Goal: Navigation & Orientation: Find specific page/section

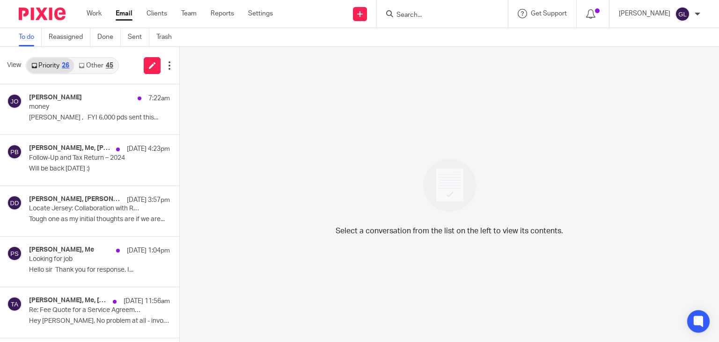
click at [106, 65] on div "45" at bounding box center [109, 65] width 7 height 7
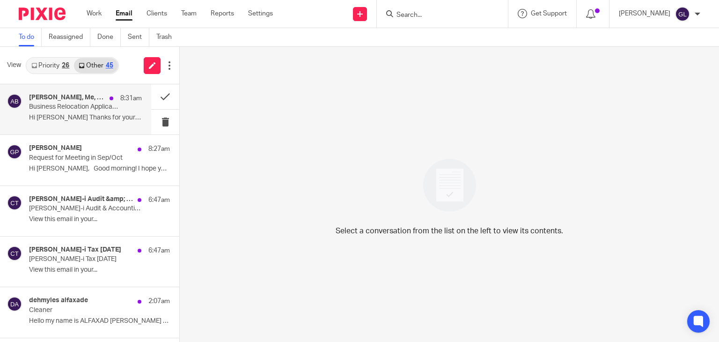
click at [107, 119] on p "Hi [PERSON_NAME] Thanks for your email, all sounds..." at bounding box center [85, 118] width 113 height 8
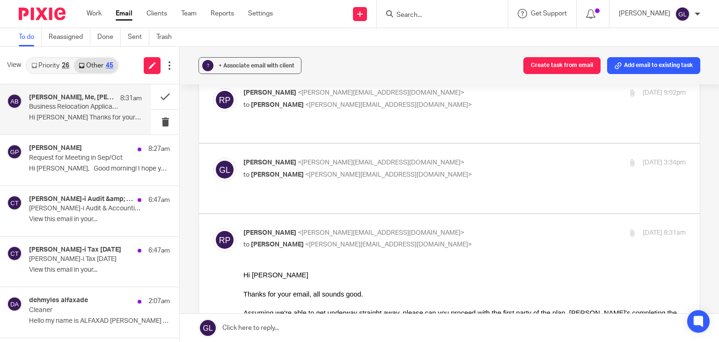
scroll to position [328, 0]
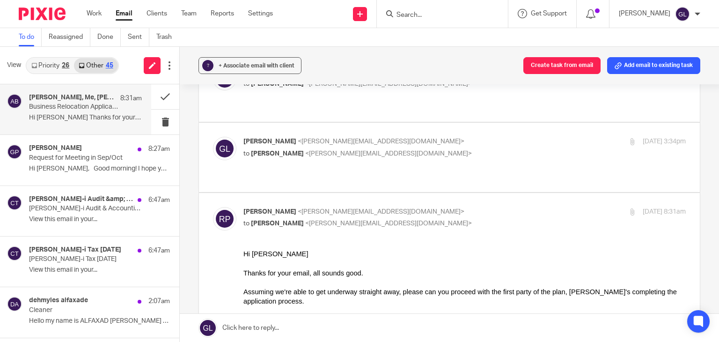
click at [351, 280] on div at bounding box center [464, 281] width 443 height 9
click at [73, 208] on p "[PERSON_NAME]-i Audit & Accounting [DATE]" at bounding box center [74, 209] width 90 height 8
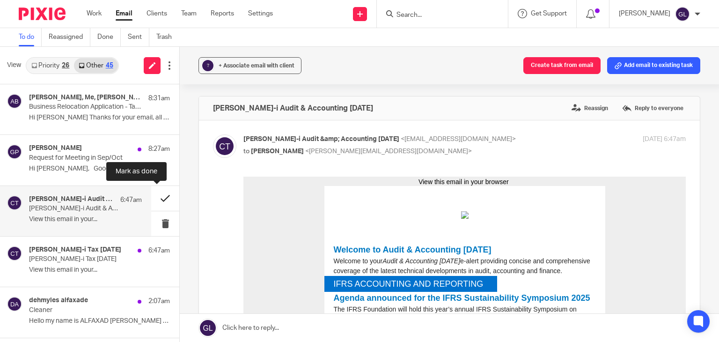
scroll to position [0, 0]
click at [159, 196] on button at bounding box center [165, 198] width 28 height 25
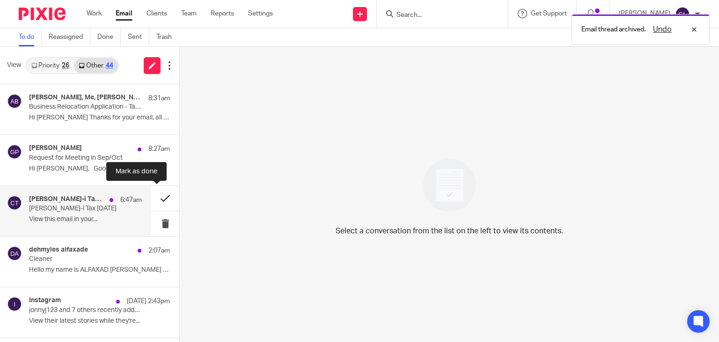
click at [153, 199] on button at bounding box center [165, 198] width 28 height 25
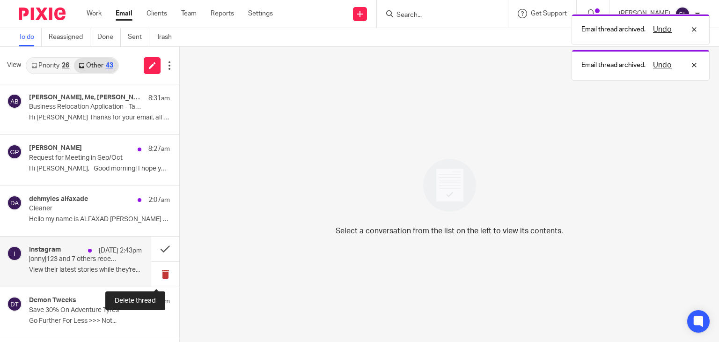
click at [162, 275] on button at bounding box center [165, 274] width 28 height 25
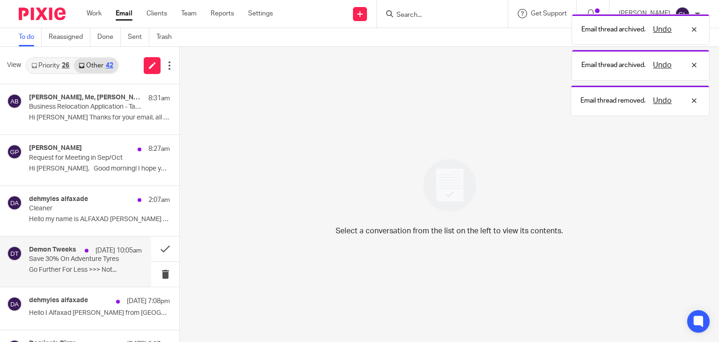
click at [104, 259] on p "Save 30% On Adventure Tyres" at bounding box center [74, 259] width 90 height 8
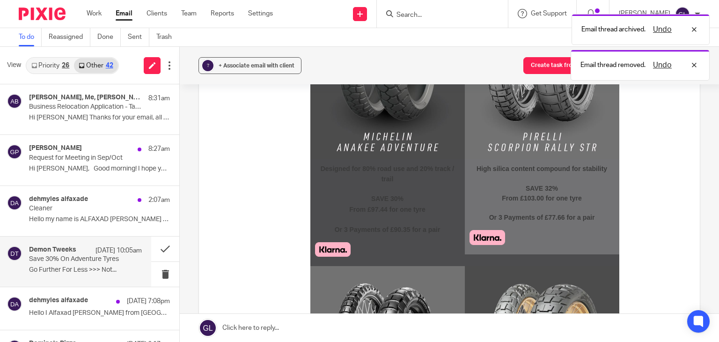
scroll to position [1077, 0]
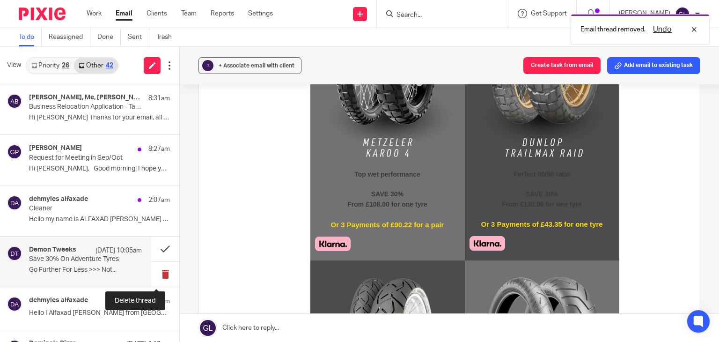
click at [155, 274] on button at bounding box center [165, 274] width 28 height 25
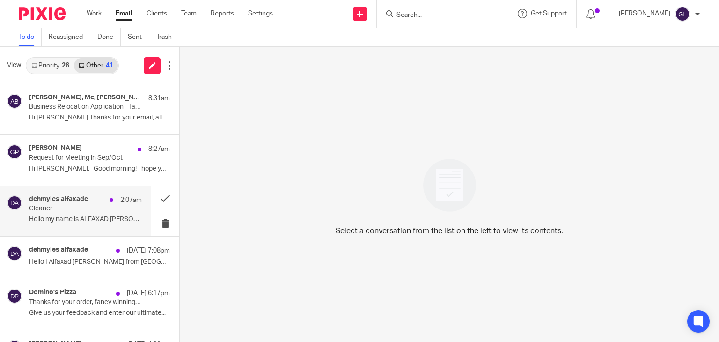
click at [47, 218] on p "Hello my name is ALFAXAD [PERSON_NAME] from..." at bounding box center [85, 219] width 113 height 8
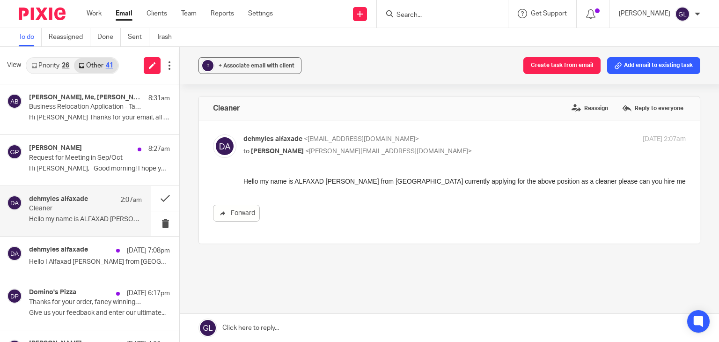
scroll to position [0, 0]
click at [154, 199] on button at bounding box center [165, 198] width 28 height 25
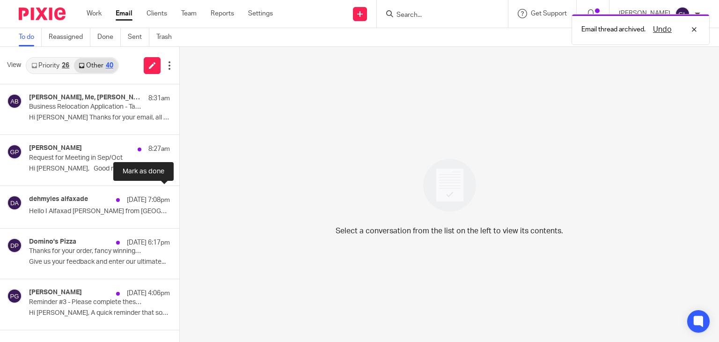
click at [179, 199] on button at bounding box center [182, 196] width 7 height 21
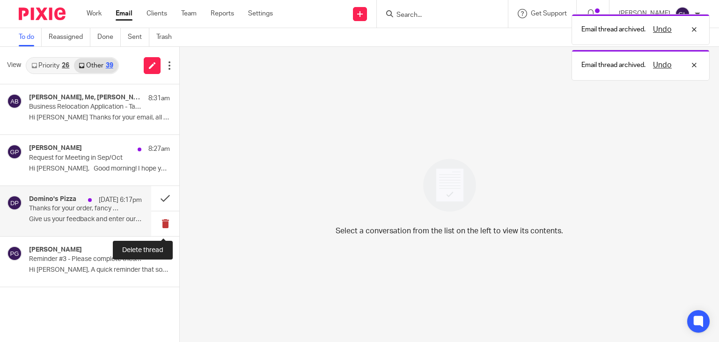
click at [164, 224] on button at bounding box center [165, 223] width 28 height 25
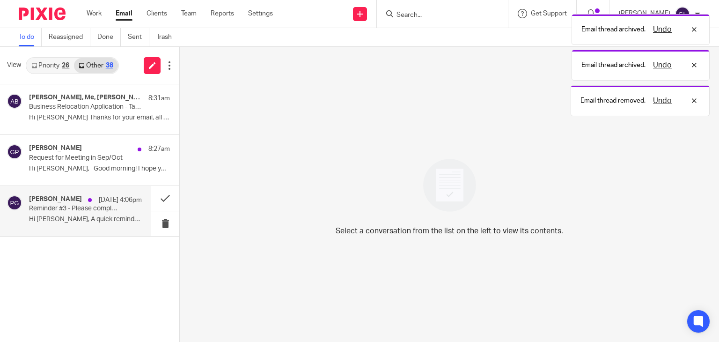
click at [96, 215] on p "Hi [PERSON_NAME], A quick reminder that some of your..." at bounding box center [85, 219] width 113 height 8
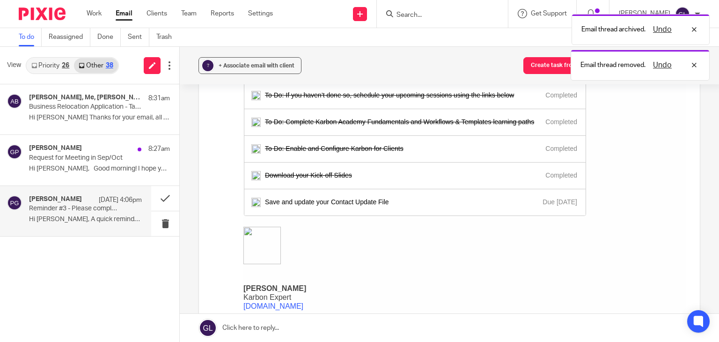
scroll to position [140, 0]
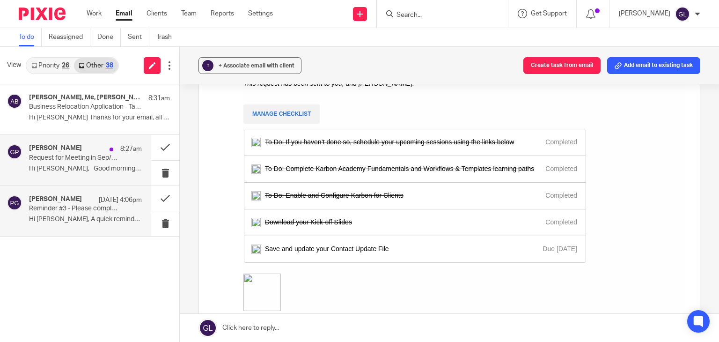
click at [100, 173] on div "[PERSON_NAME] 8:27am Request for Meeting in Sep/Oct Hi [PERSON_NAME], Good morn…" at bounding box center [85, 159] width 113 height 31
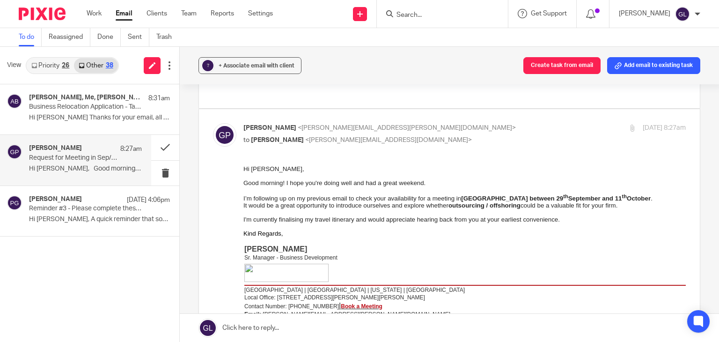
scroll to position [94, 0]
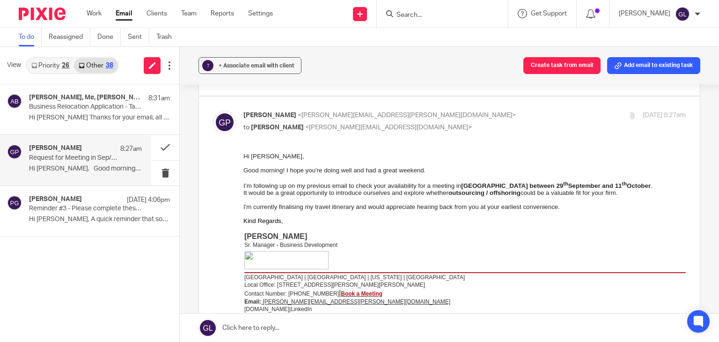
click at [378, 196] on span "It would be a great opportunity to introduce ourselves and explore whether outs…" at bounding box center [430, 192] width 374 height 7
click at [165, 147] on button at bounding box center [165, 147] width 28 height 25
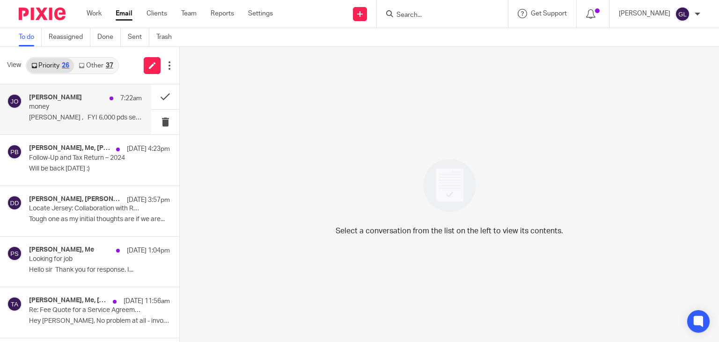
click at [103, 106] on p "money" at bounding box center [74, 107] width 90 height 8
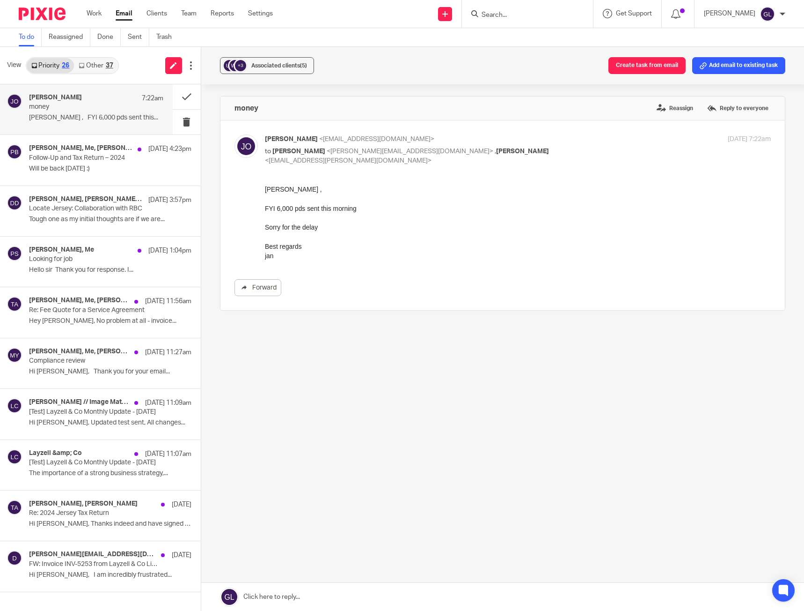
click at [108, 63] on div "37" at bounding box center [109, 65] width 7 height 7
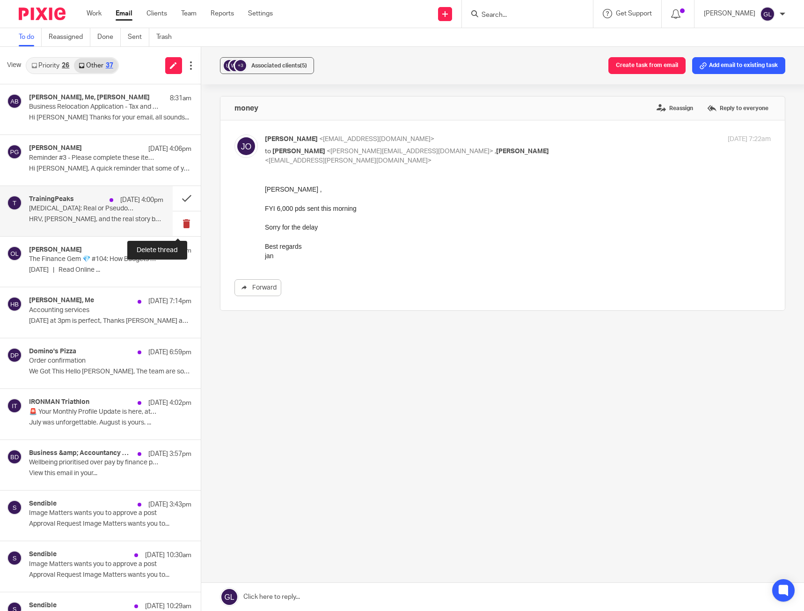
click at [183, 228] on button at bounding box center [187, 223] width 28 height 25
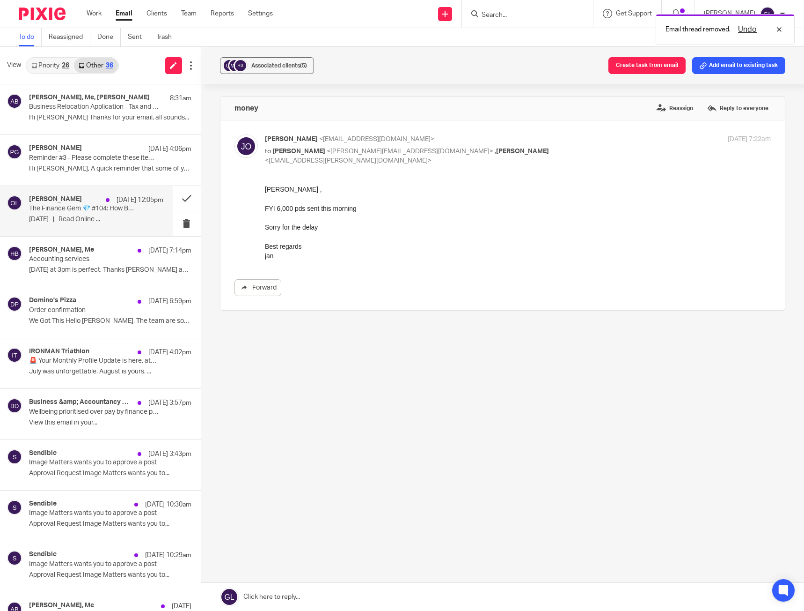
click at [122, 218] on p "August 09, 2025 | Read Online ..." at bounding box center [96, 219] width 134 height 8
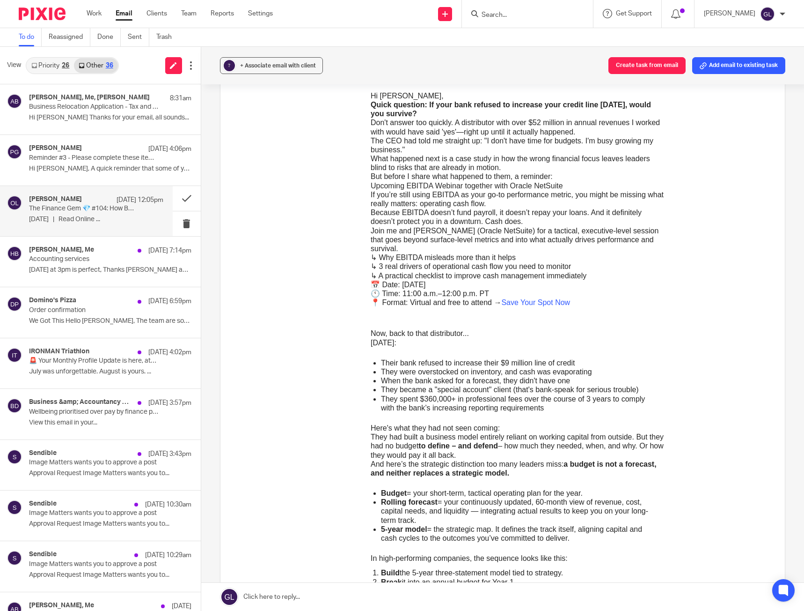
scroll to position [187, 0]
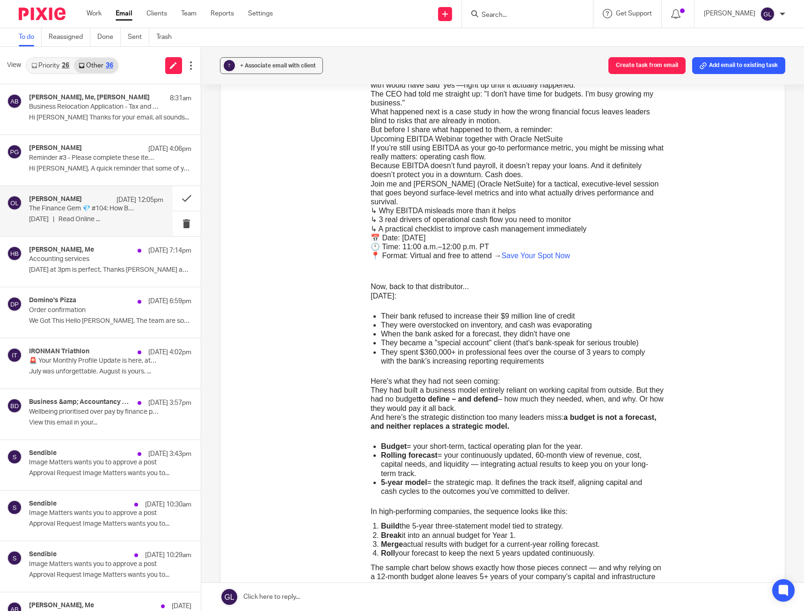
click at [465, 338] on p "When the bank asked for a forecast, they didn't have one" at bounding box center [520, 333] width 279 height 9
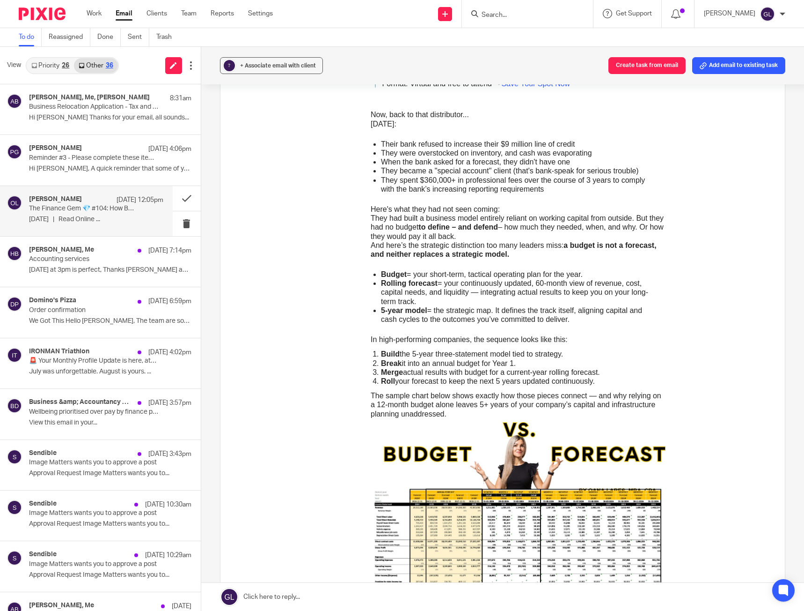
scroll to position [0, 0]
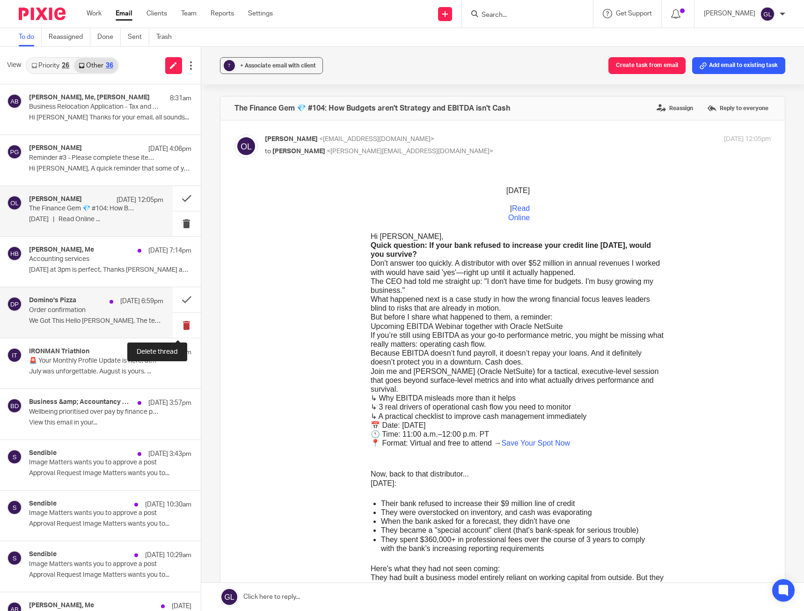
click at [181, 328] on button at bounding box center [187, 325] width 28 height 25
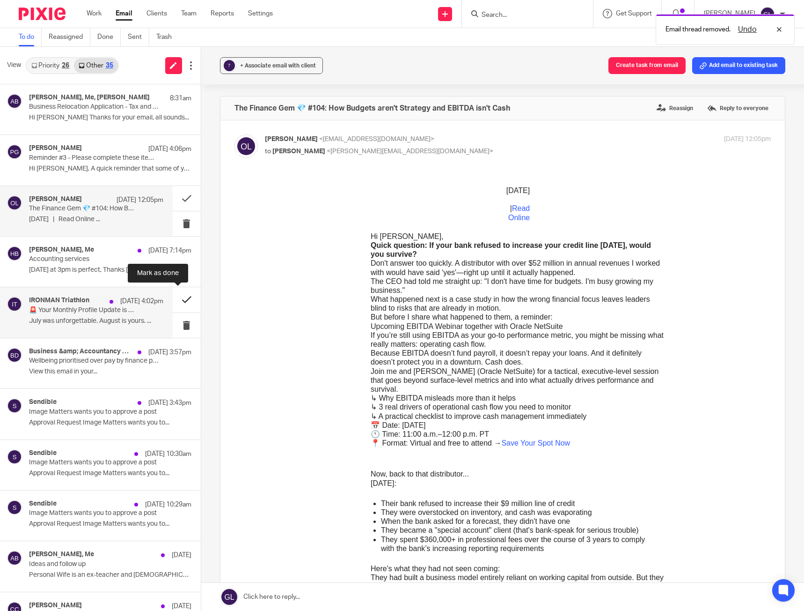
click at [177, 301] on button at bounding box center [187, 299] width 28 height 25
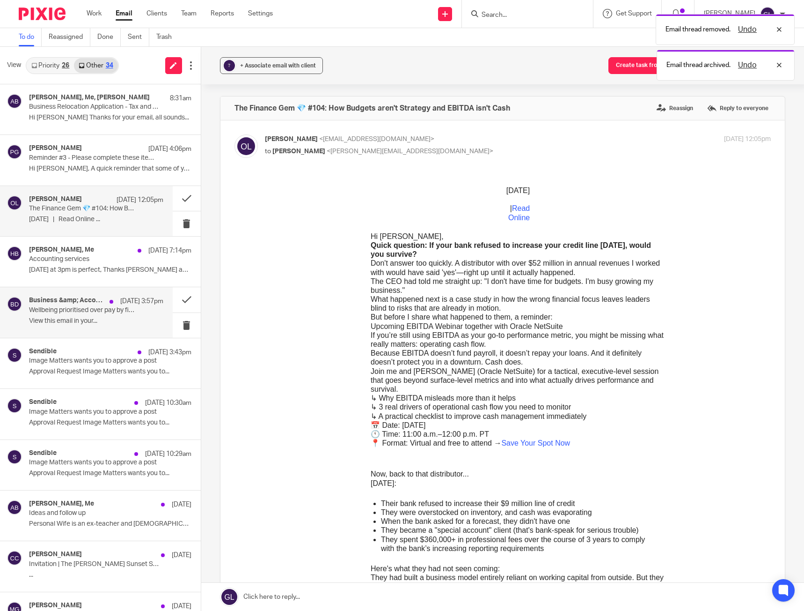
click at [107, 324] on p "View this email in your..." at bounding box center [96, 321] width 134 height 8
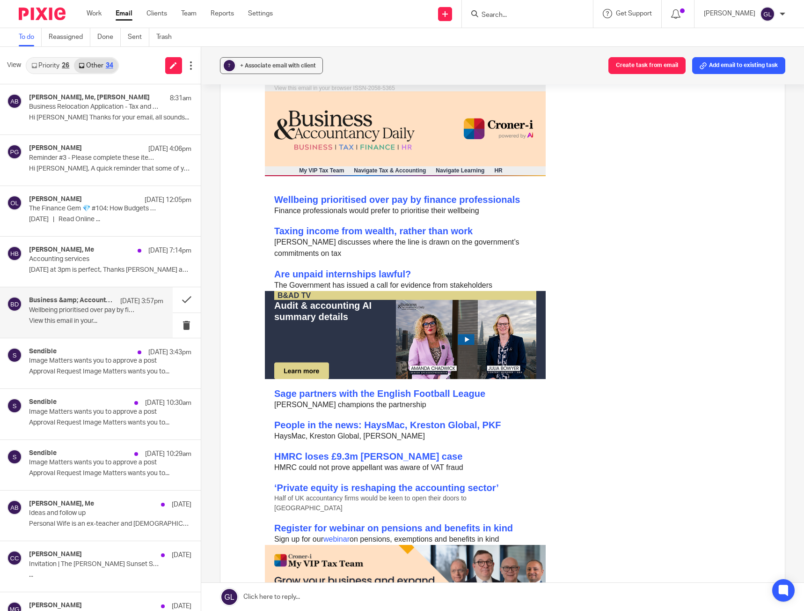
scroll to position [94, 0]
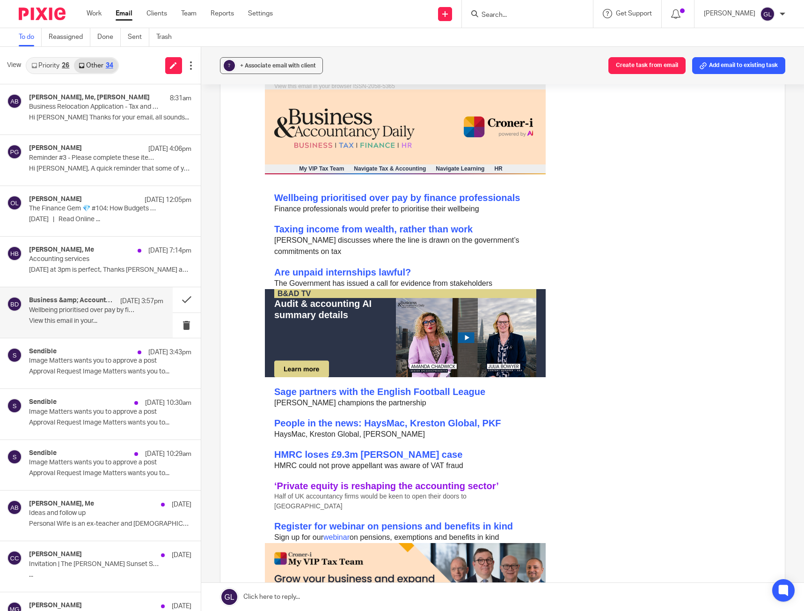
click at [330, 341] on link "‘Private equity is reshaping the accounting sector’" at bounding box center [386, 485] width 225 height 10
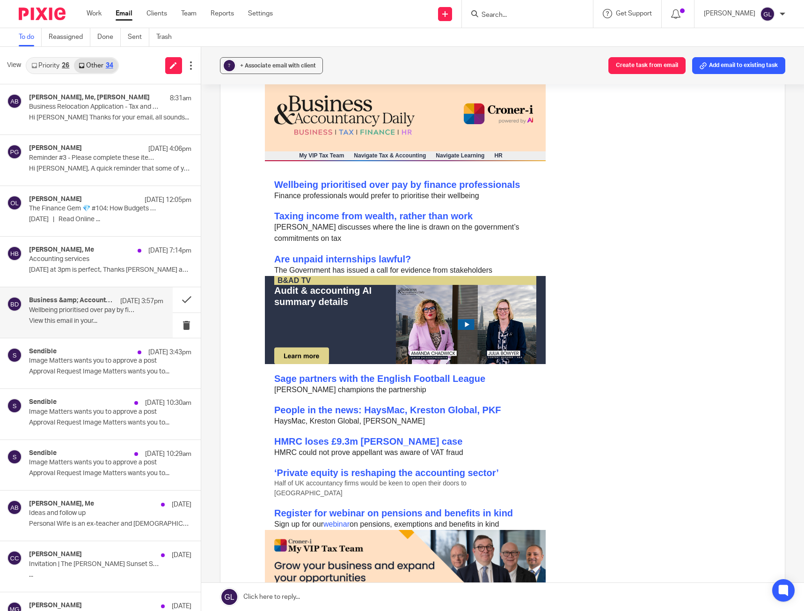
scroll to position [47, 0]
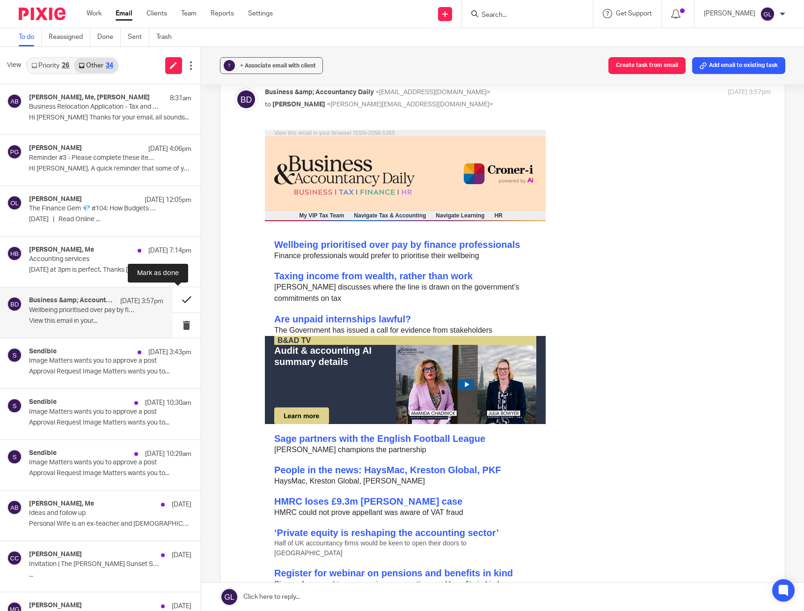
click at [183, 300] on button at bounding box center [187, 299] width 28 height 25
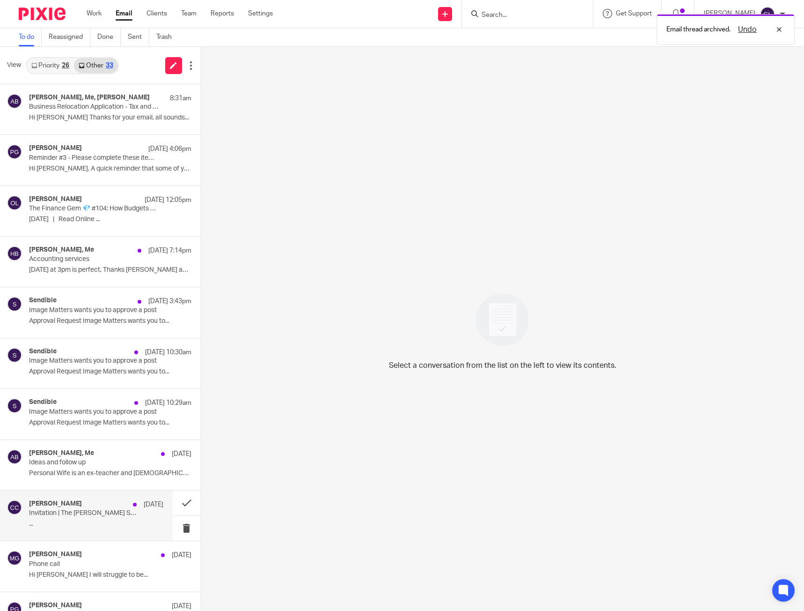
click at [112, 341] on p "Invitation | The Collas Crill Sunset Soiree" at bounding box center [82, 513] width 107 height 8
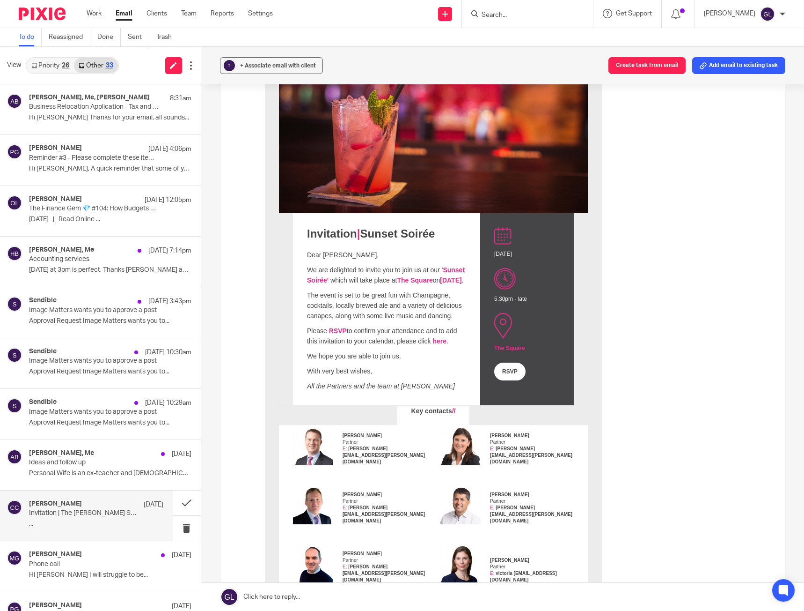
scroll to position [234, 0]
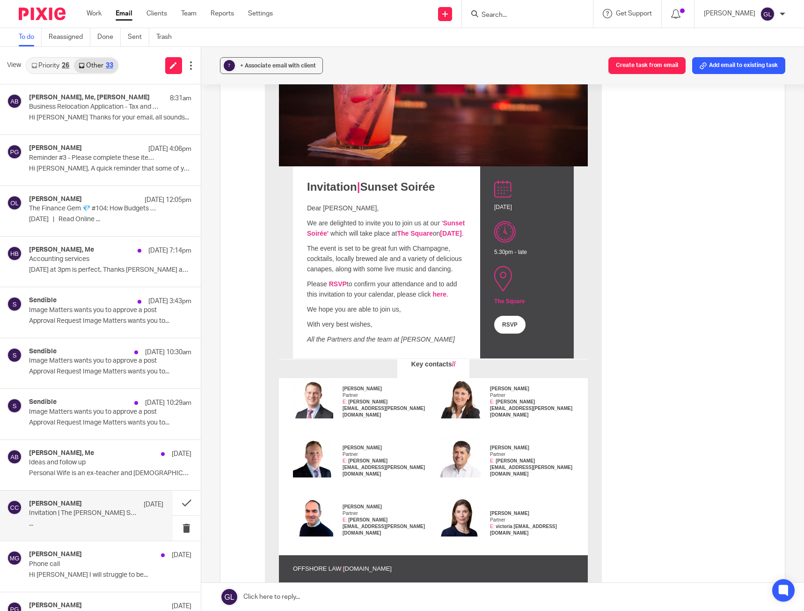
click at [66, 69] on link "Priority 26" at bounding box center [50, 65] width 47 height 15
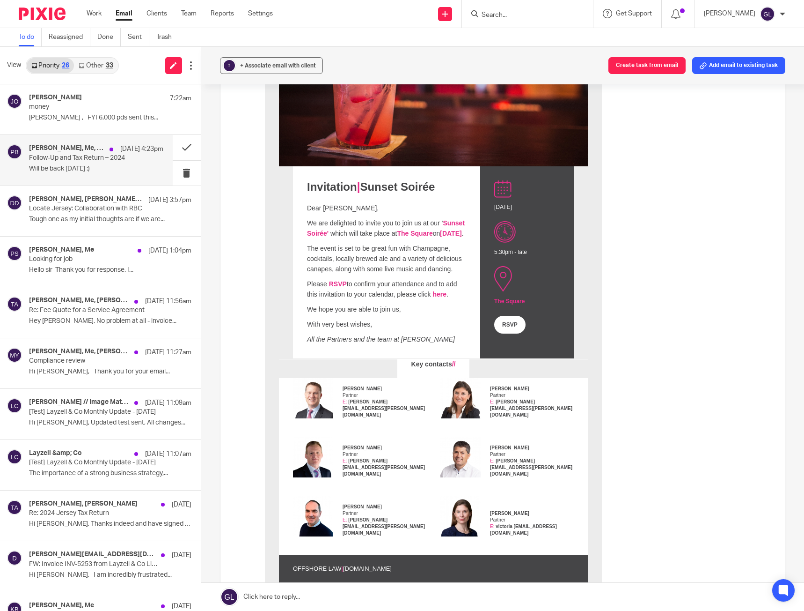
click at [125, 162] on div "Tom Cairns, Me, Paul Brookes 8 Aug 4:23pm Follow-Up and Tax Return – 2024 Will …" at bounding box center [96, 159] width 134 height 31
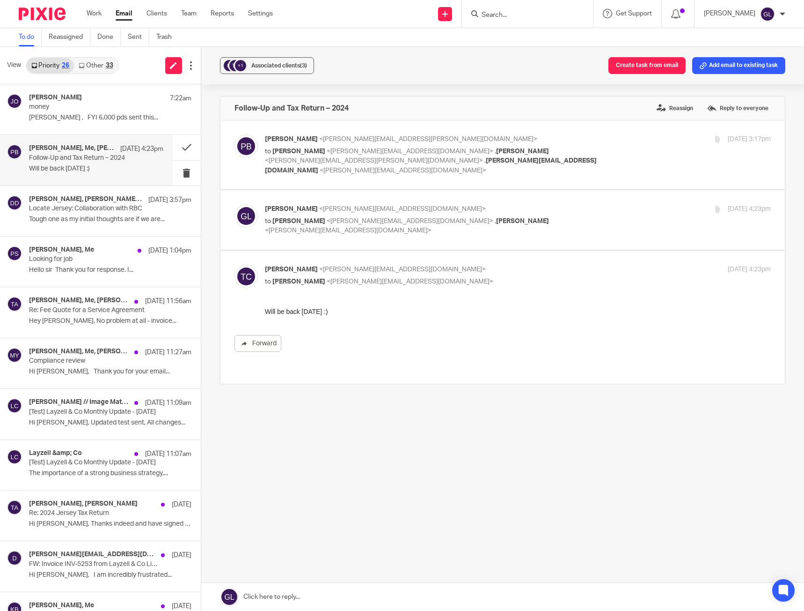
scroll to position [0, 0]
click at [565, 216] on div "Greg Layzell <greg@layzellandco.com> to Tom Cairns <tom@layzellandco.com> , Law…" at bounding box center [518, 219] width 507 height 31
checkbox input "true"
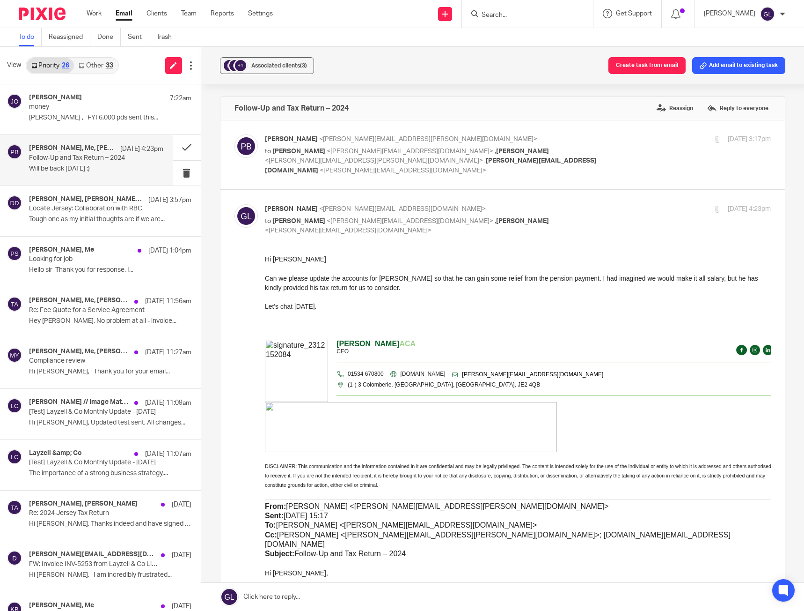
click at [586, 148] on p "to Greg Layzell <greg@layzellandco.com> , Richard Gomersall <richard.gomersall@…" at bounding box center [434, 161] width 338 height 29
checkbox input "true"
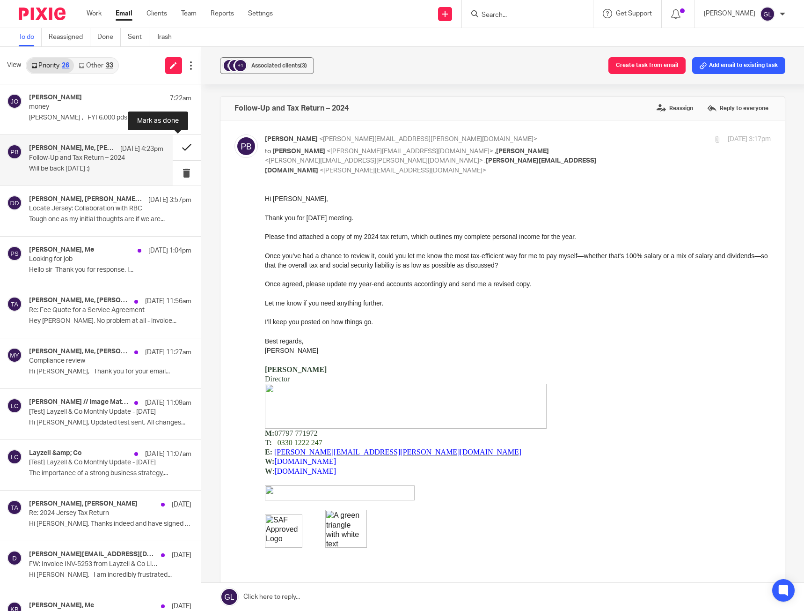
click at [179, 145] on button at bounding box center [187, 147] width 28 height 25
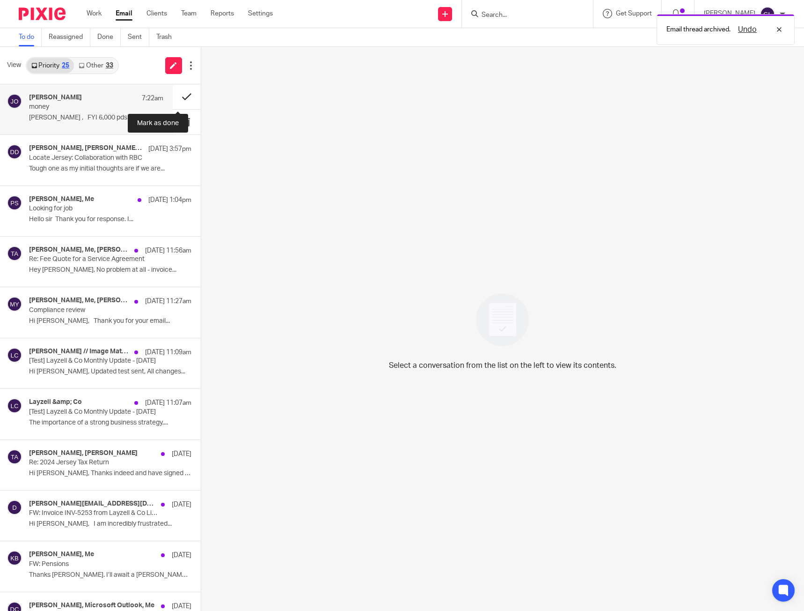
click at [177, 94] on button at bounding box center [187, 96] width 28 height 25
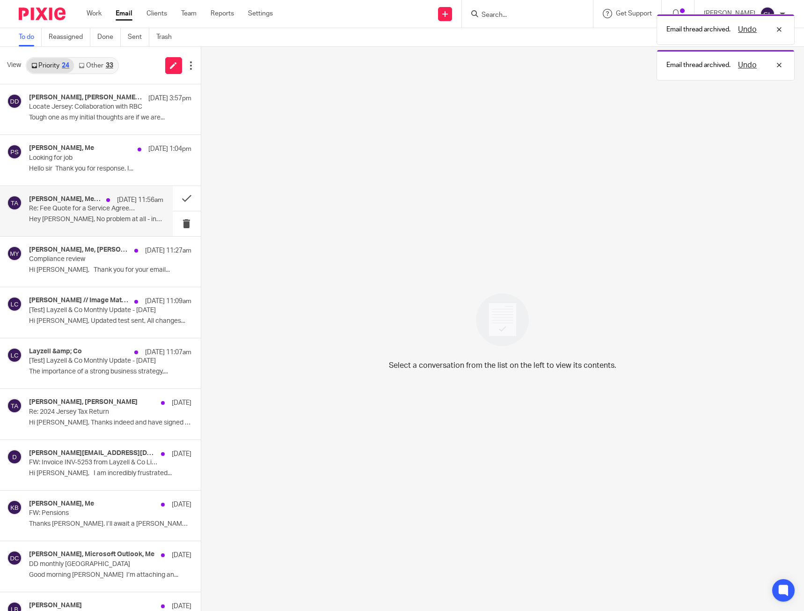
click at [142, 210] on div "Rory Forrest, Me, Teke Azah 8 Aug 11:56am Re: Fee Quote for a Service Agreement…" at bounding box center [96, 210] width 134 height 31
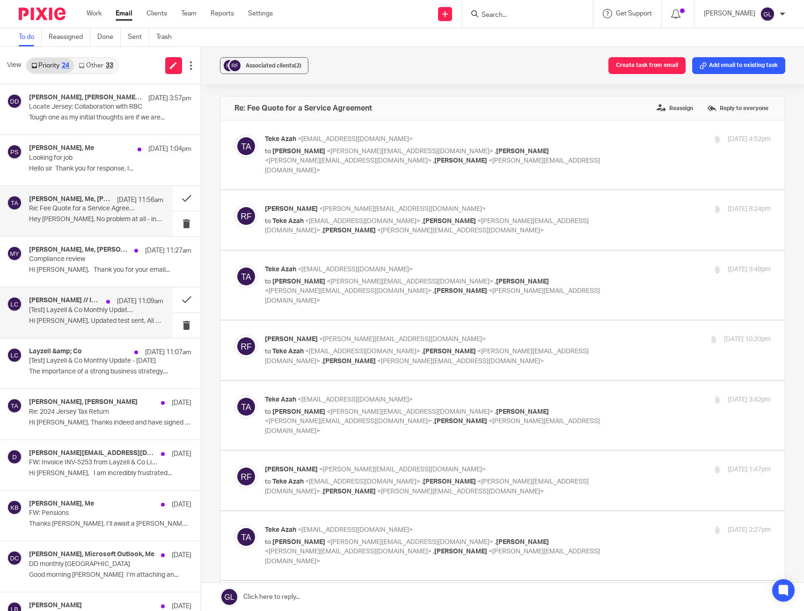
click at [133, 310] on div "Jason Bourgeois // Image Matters, Me, Layzell &amp; Co 8 Aug 11:09am [Test] Lay…" at bounding box center [96, 311] width 134 height 31
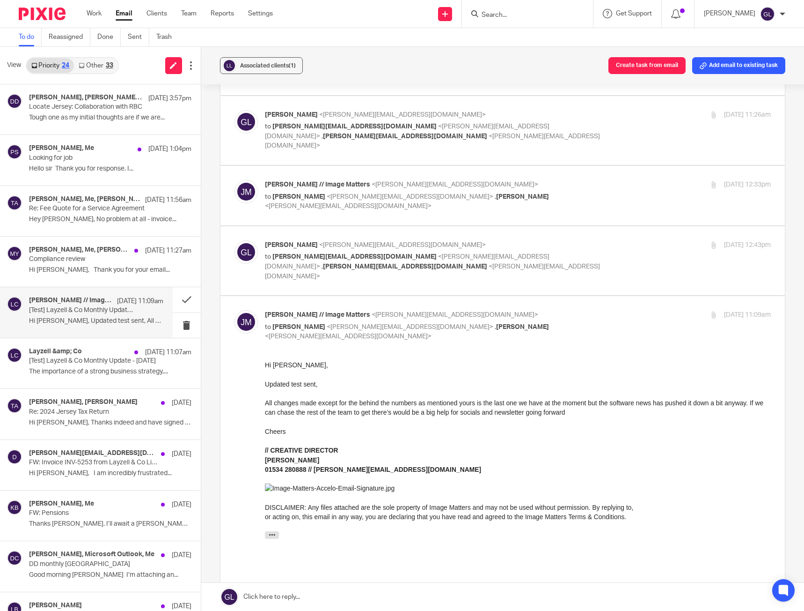
scroll to position [94, 0]
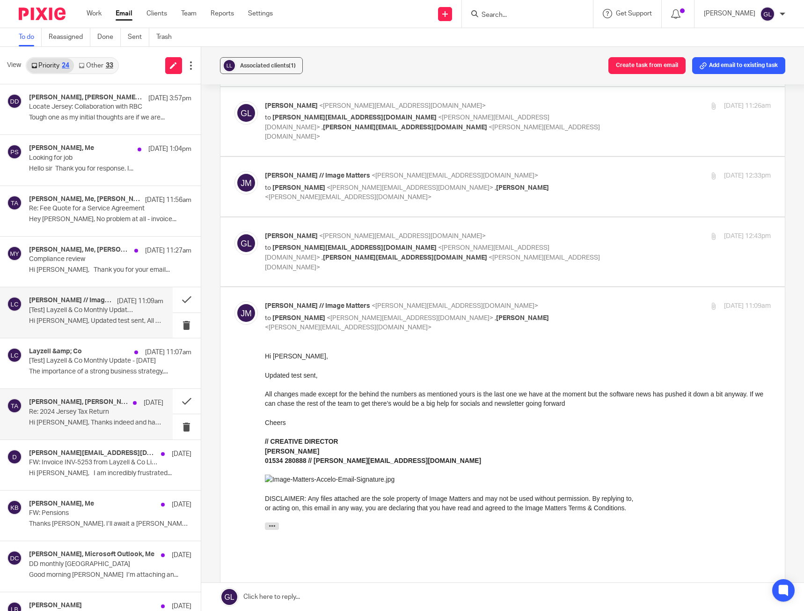
click at [113, 341] on p "Hi [PERSON_NAME], Thanks indeed and have signed on..." at bounding box center [96, 423] width 134 height 8
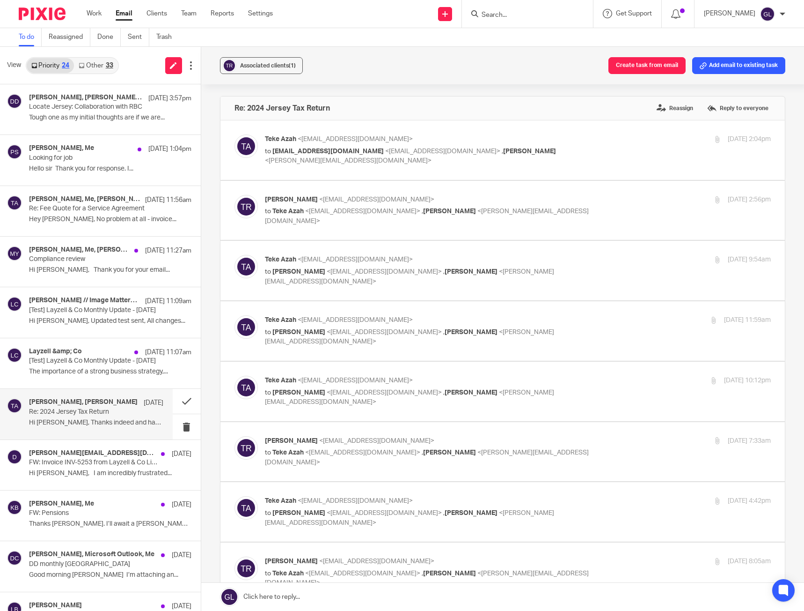
scroll to position [328, 0]
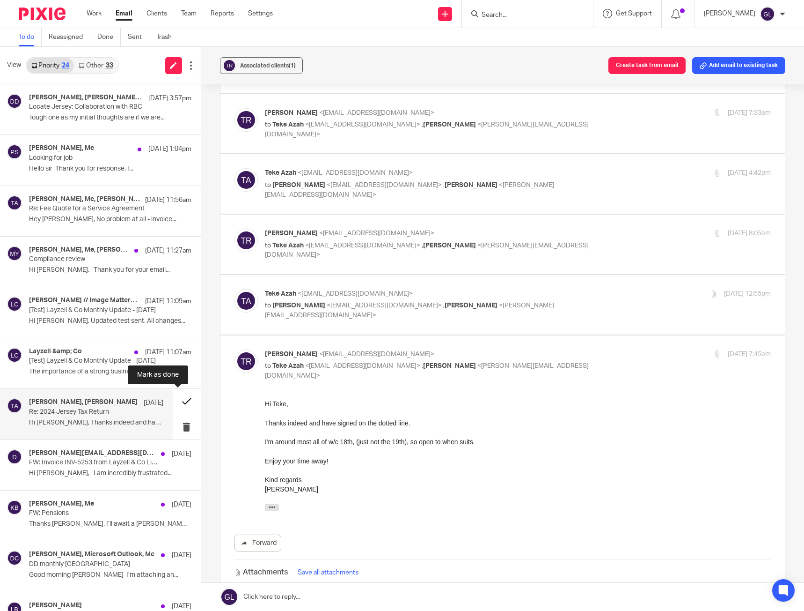
click at [182, 341] on button at bounding box center [187, 401] width 28 height 25
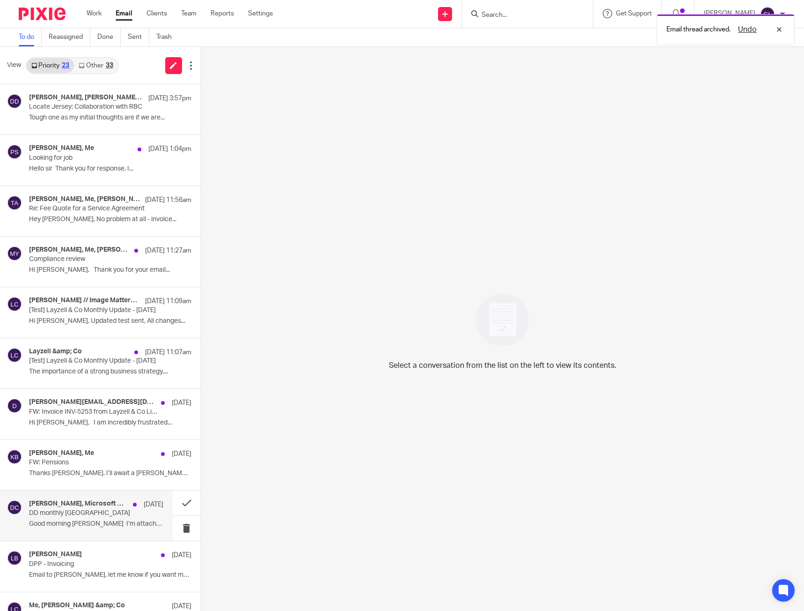
click at [122, 341] on p "DD monthly Roseville" at bounding box center [82, 513] width 107 height 8
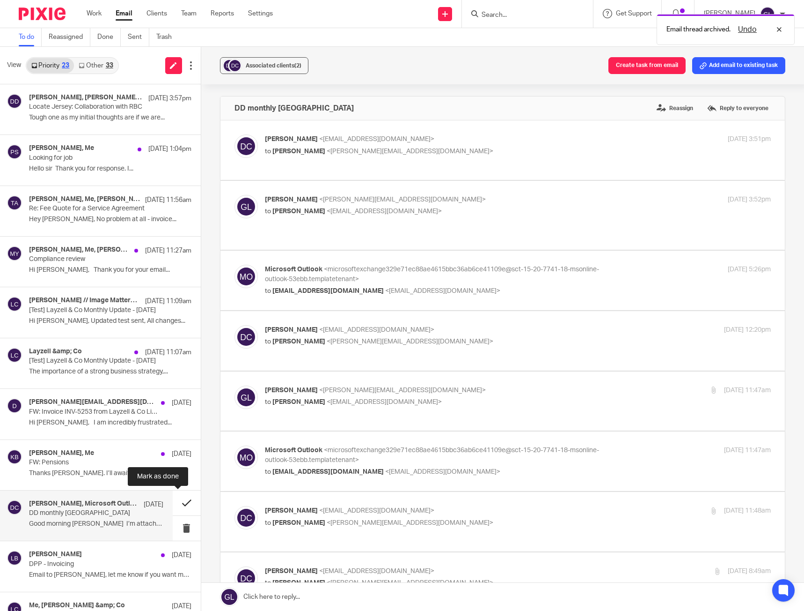
scroll to position [0, 0]
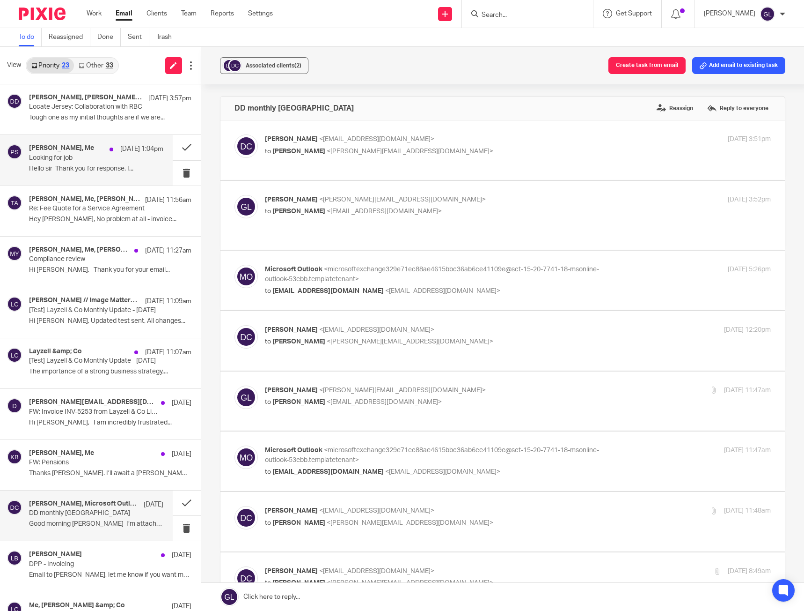
click at [126, 161] on p "Looking for job" at bounding box center [82, 158] width 107 height 8
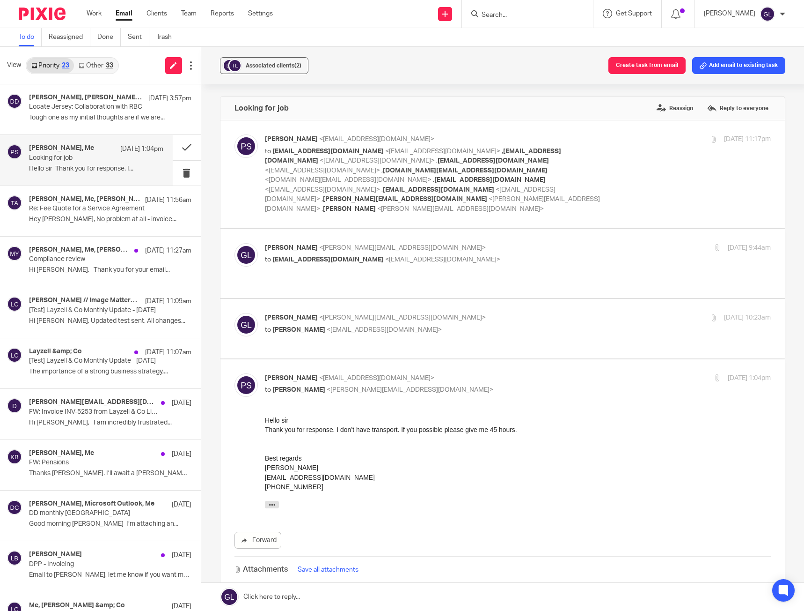
click at [460, 313] on div "Greg Layzell <greg@layzellandco.com> to pech kumar sunuwar <shahilama@gmail.com>" at bounding box center [434, 324] width 338 height 22
checkbox input "true"
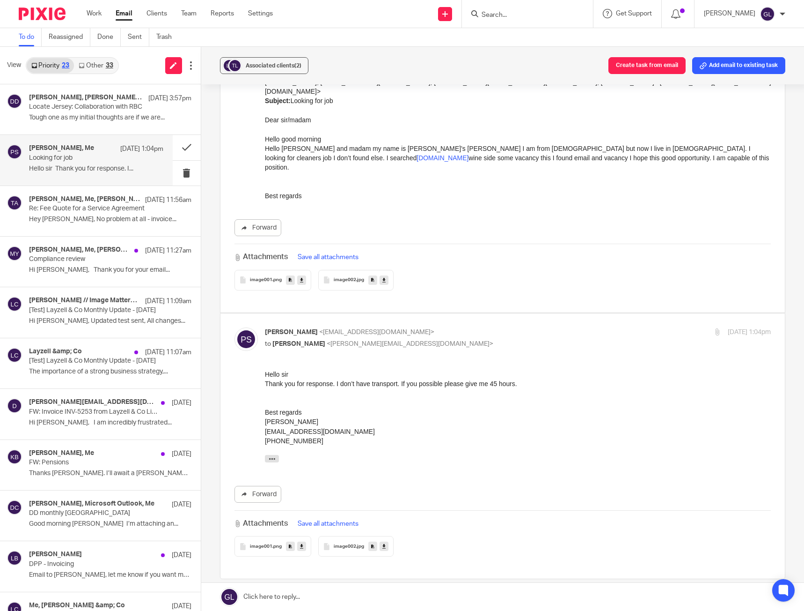
scroll to position [608, 0]
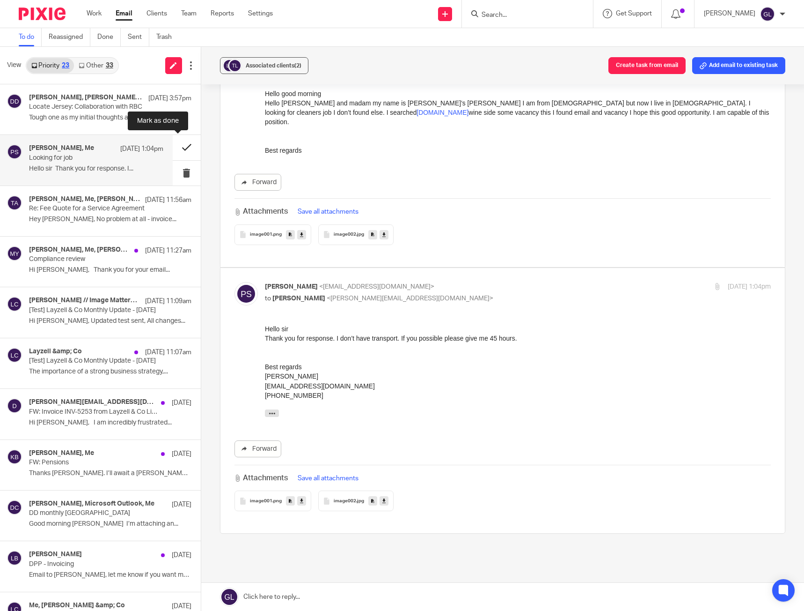
click at [180, 155] on button at bounding box center [187, 147] width 28 height 25
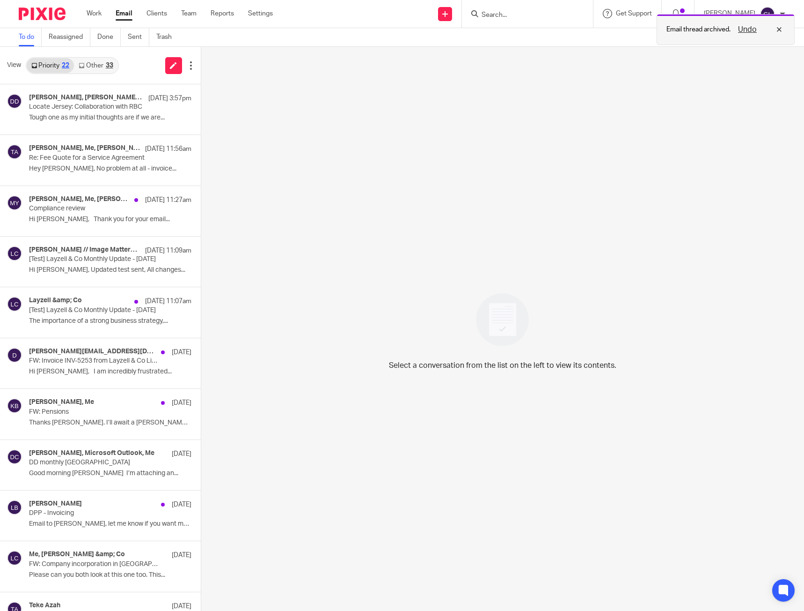
click at [719, 31] on button "Undo" at bounding box center [748, 29] width 24 height 11
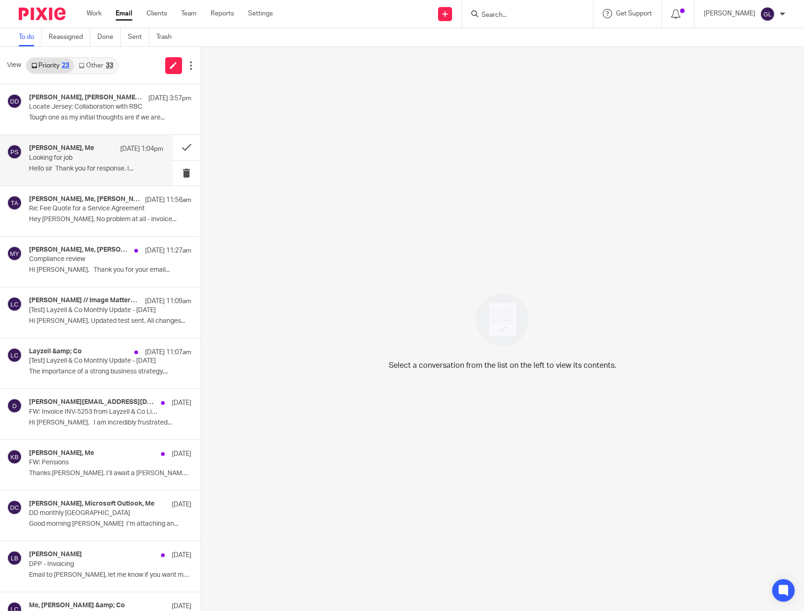
click at [136, 156] on div "pech kumar sunuwar, Me 8 Aug 1:04pm Looking for job Hello sir Thank you for res…" at bounding box center [96, 159] width 134 height 31
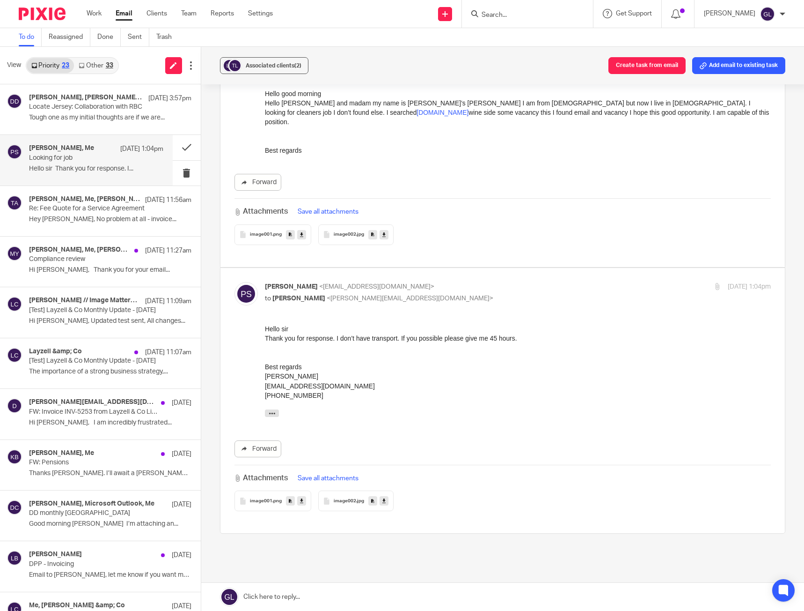
scroll to position [0, 0]
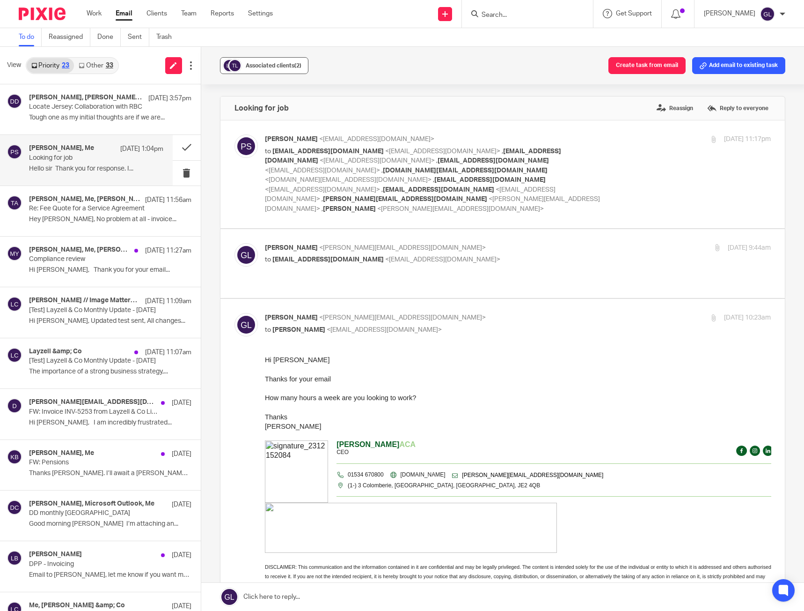
click at [291, 60] on button "Associated clients (2)" at bounding box center [264, 65] width 89 height 17
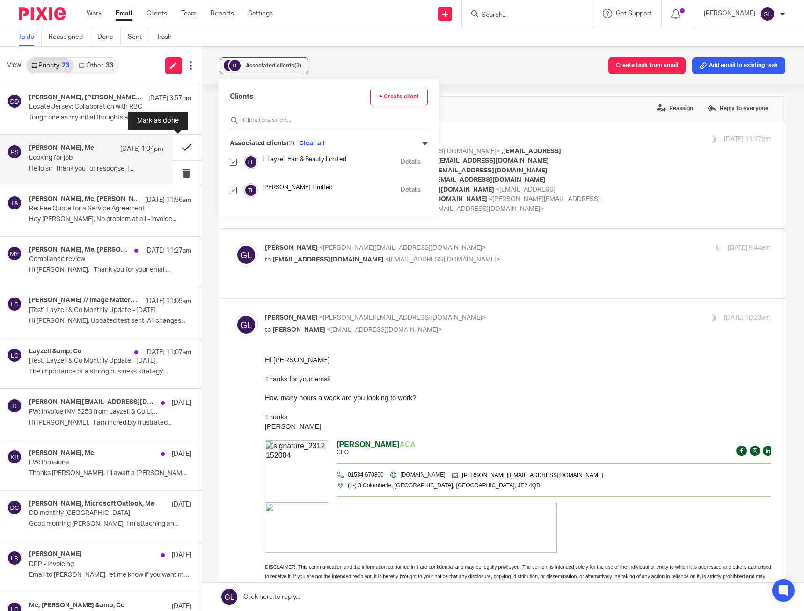
click at [178, 150] on button at bounding box center [187, 147] width 28 height 25
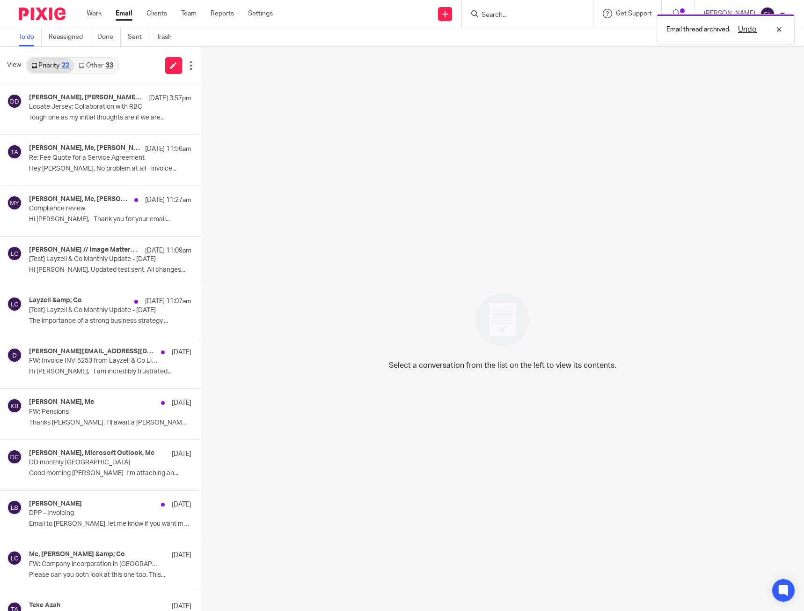
click at [103, 68] on link "Other 33" at bounding box center [96, 65] width 44 height 15
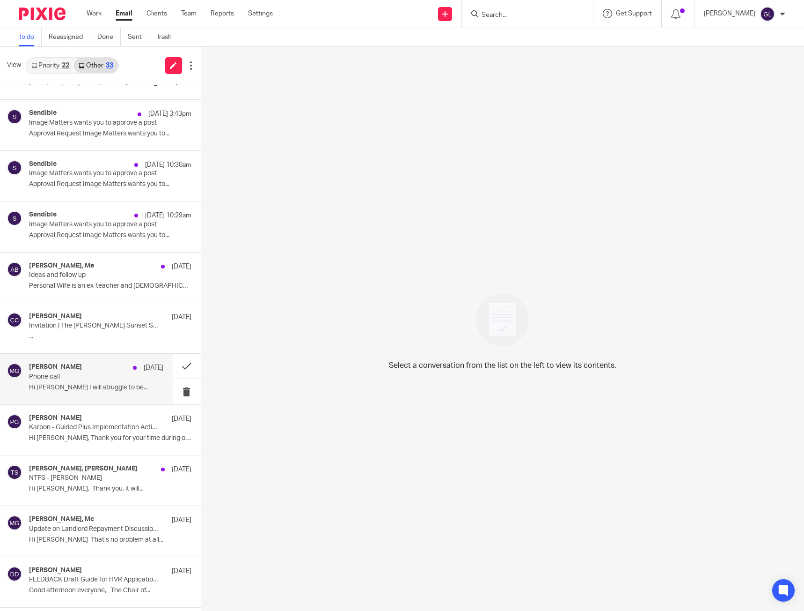
scroll to position [234, 0]
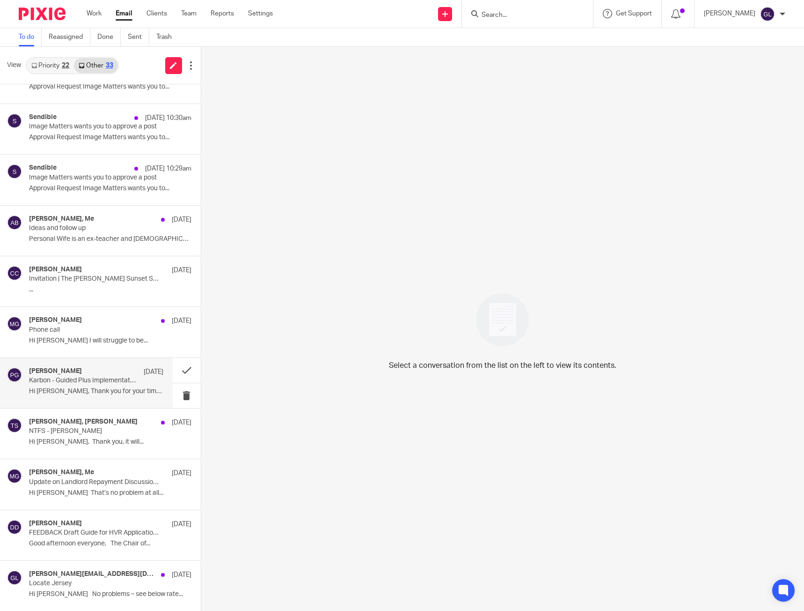
click at [103, 341] on p "Karbon - Guided Plus Implementation Action Items" at bounding box center [82, 380] width 107 height 8
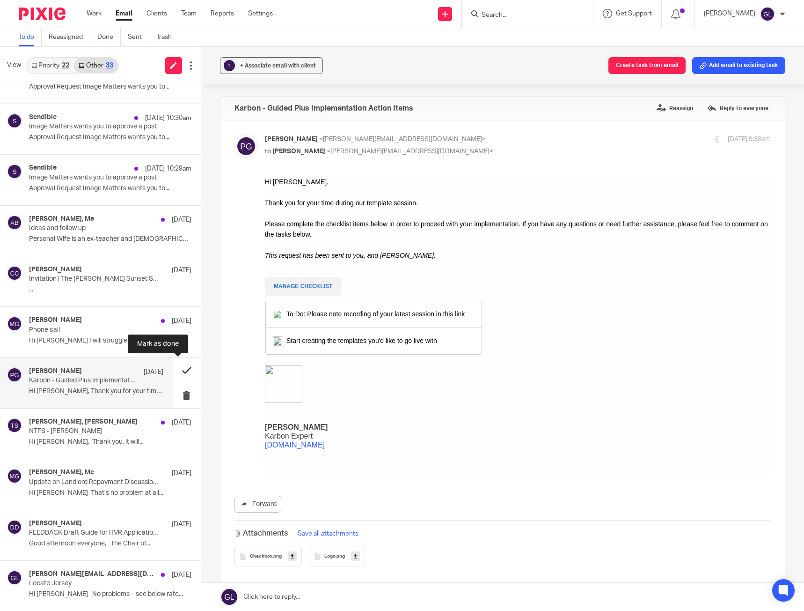
scroll to position [0, 0]
click at [175, 341] on button at bounding box center [187, 370] width 28 height 25
